Goal: Find specific page/section

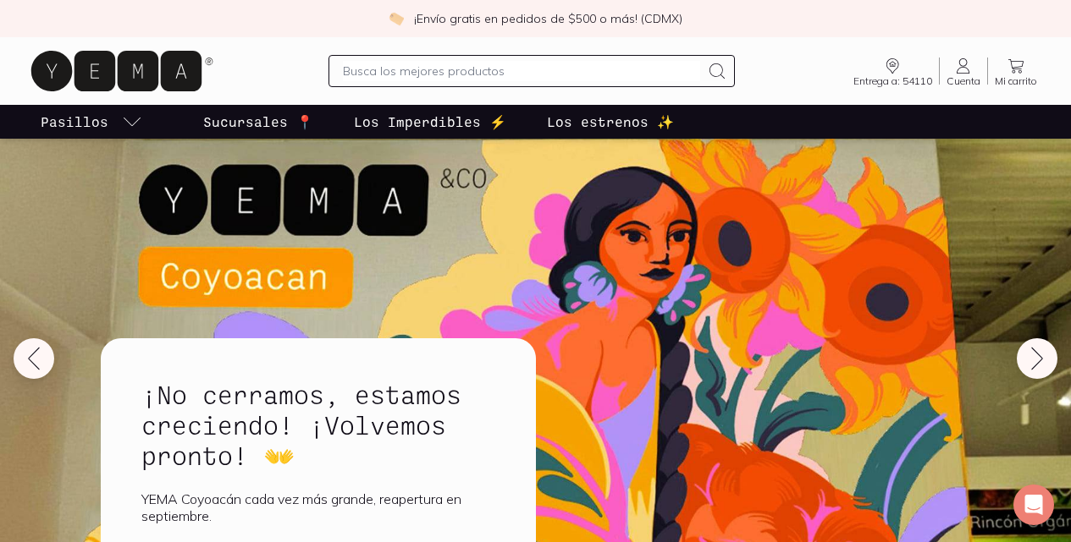
click at [313, 122] on p "Sucursales 📍" at bounding box center [258, 122] width 110 height 20
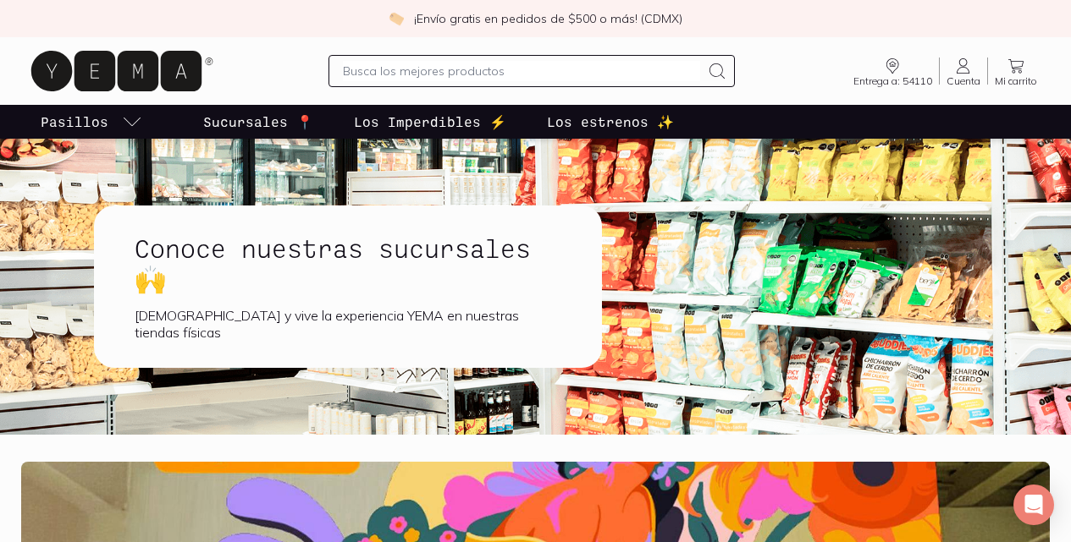
click at [279, 307] on div "Conoce nuestras sucursales 🙌 [DEMOGRAPHIC_DATA] y vive la experiencia YEMA en n…" at bounding box center [348, 287] width 508 height 162
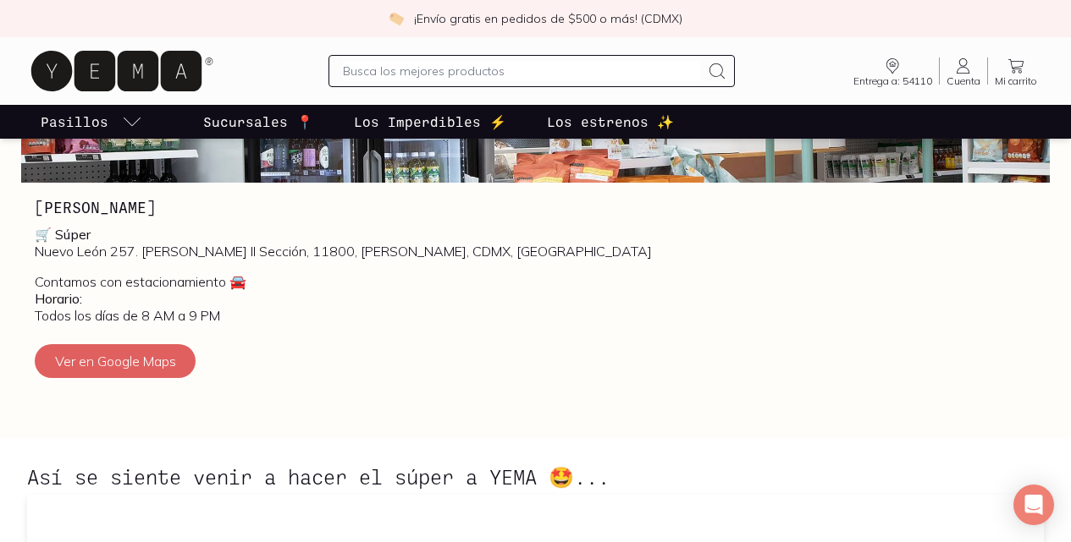
scroll to position [821, 0]
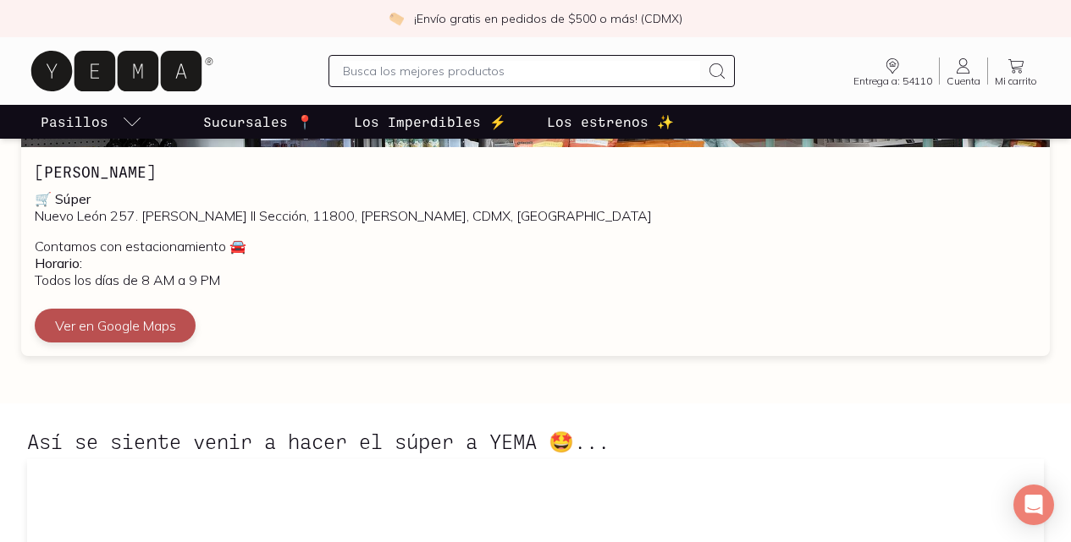
click at [124, 337] on button "Ver en Google Maps" at bounding box center [115, 326] width 161 height 34
